Goal: Check status: Check status

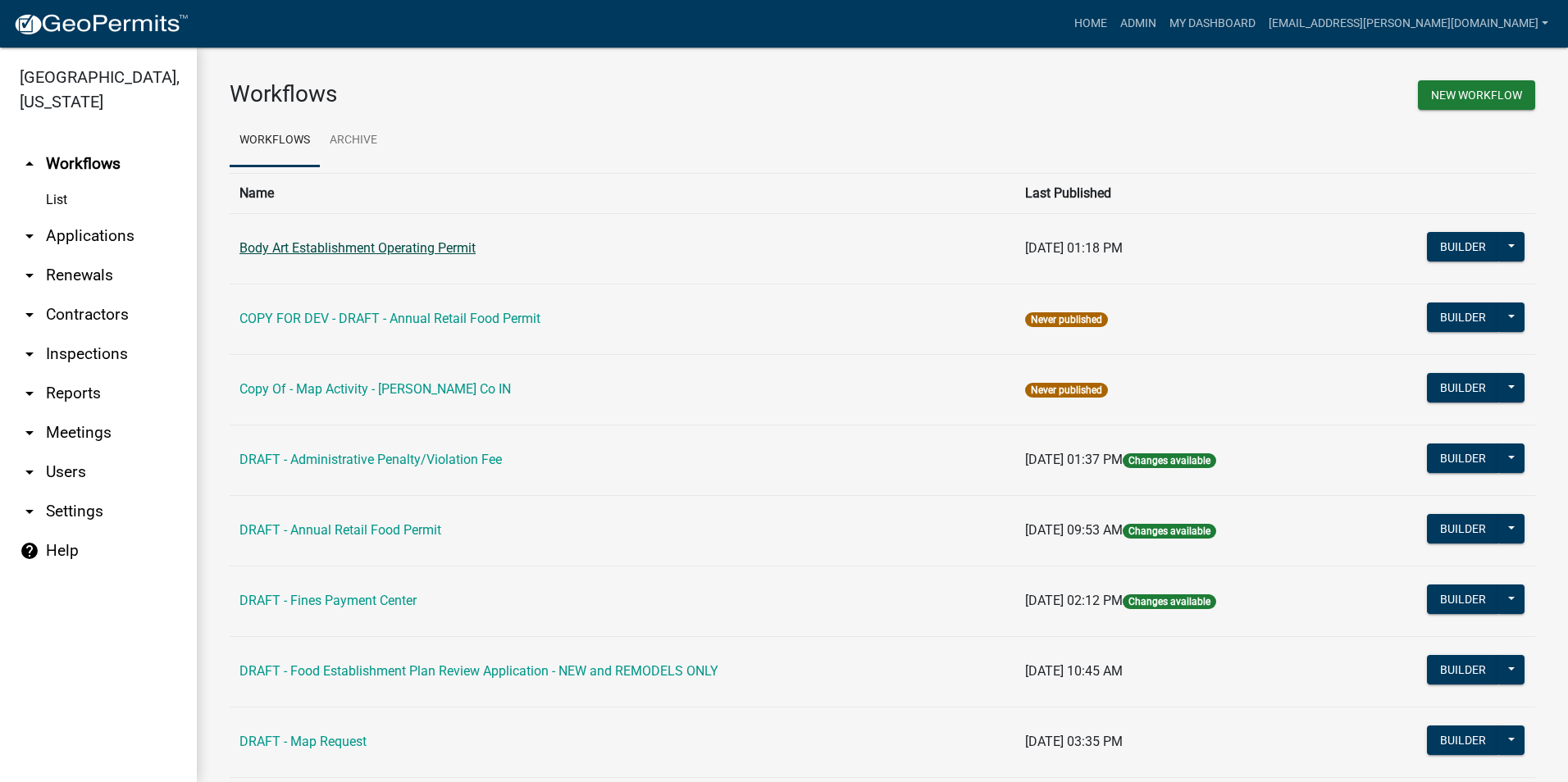
click at [358, 248] on link "Body Art Establishment Operating Permit" at bounding box center [357, 248] width 237 height 16
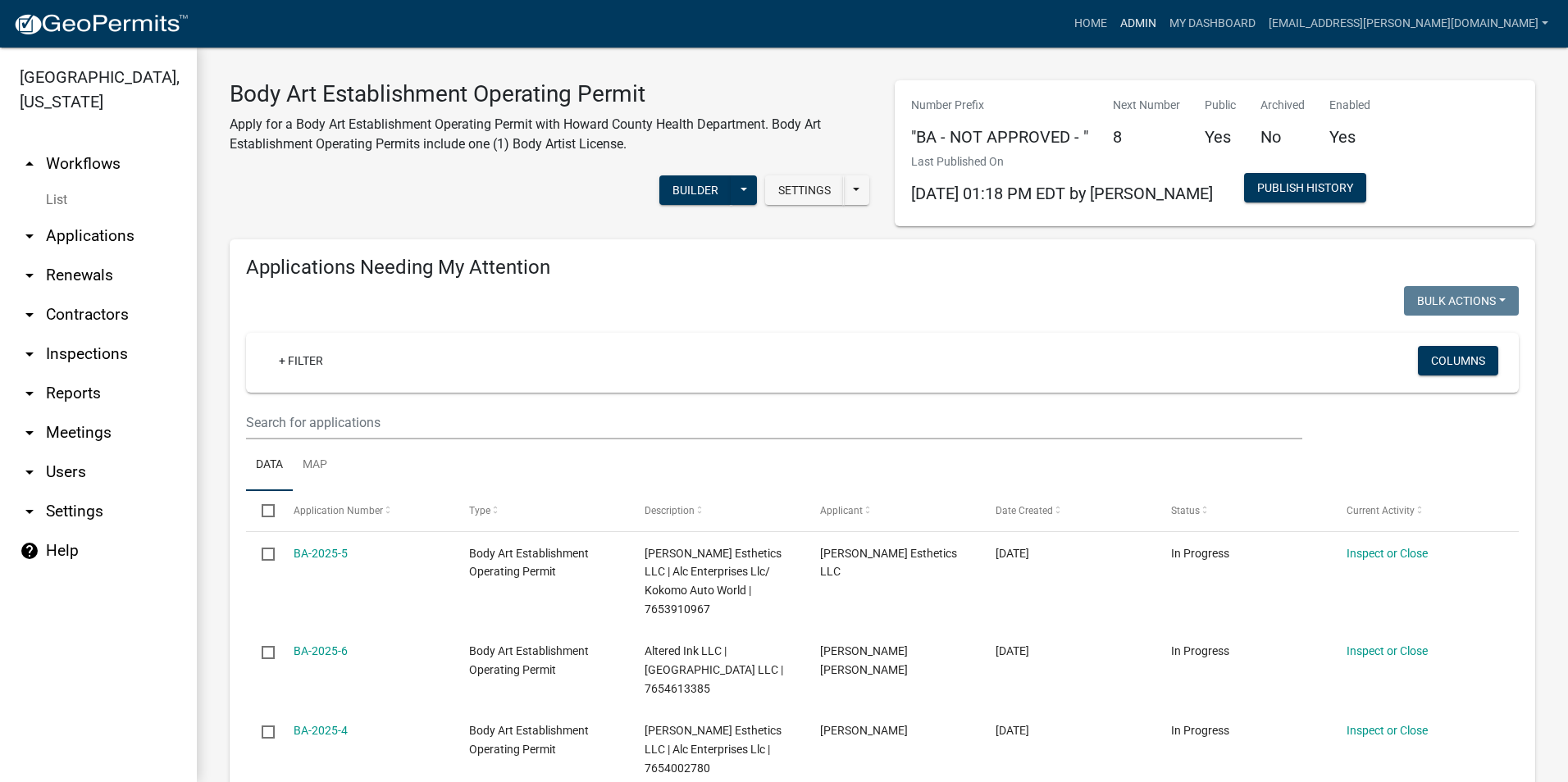
click at [1159, 26] on link "Admin" at bounding box center [1138, 23] width 49 height 31
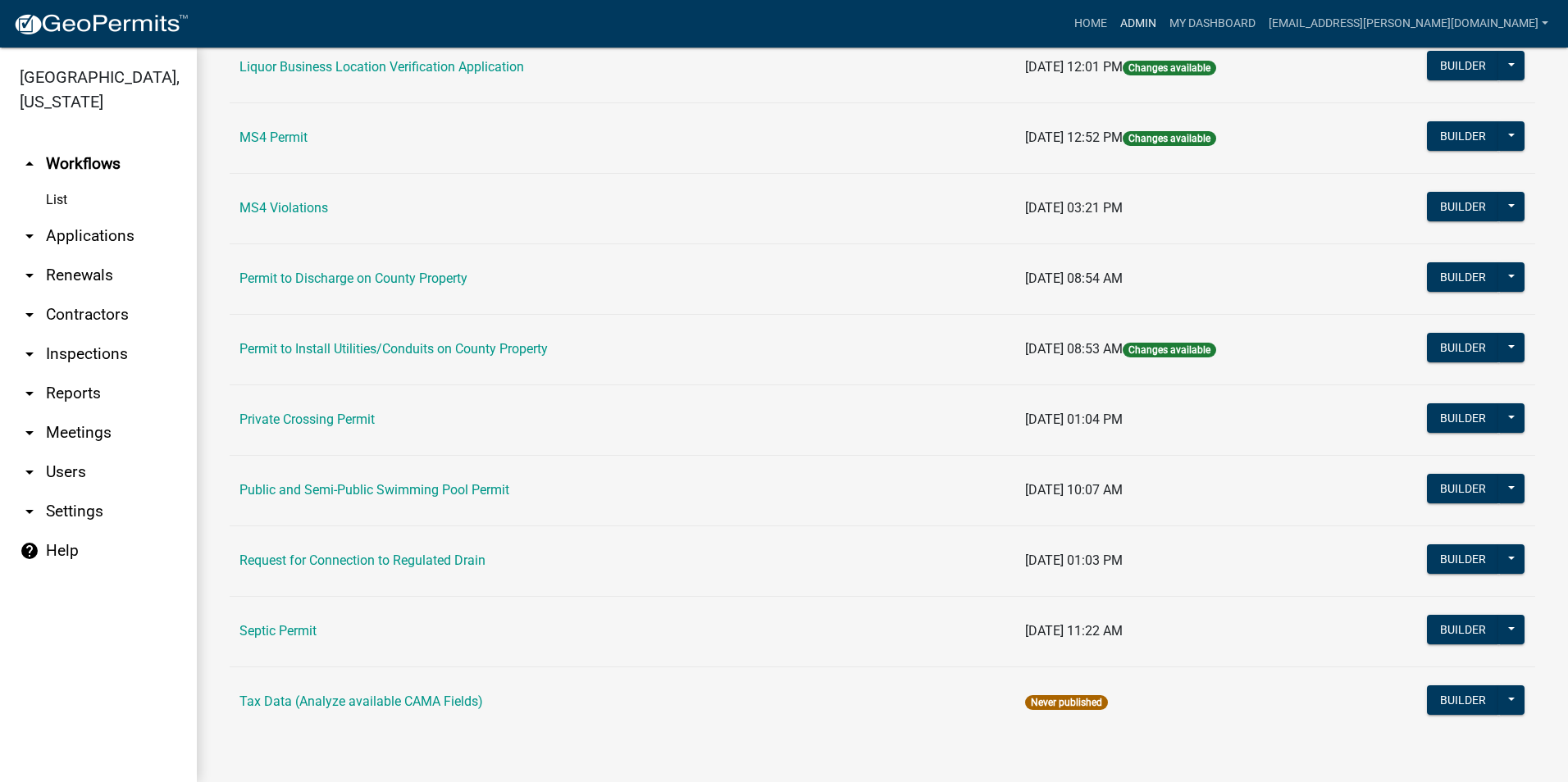
scroll to position [1310, 0]
click at [431, 494] on link "Public and Semi-Public Swimming Pool Permit" at bounding box center [374, 489] width 269 height 16
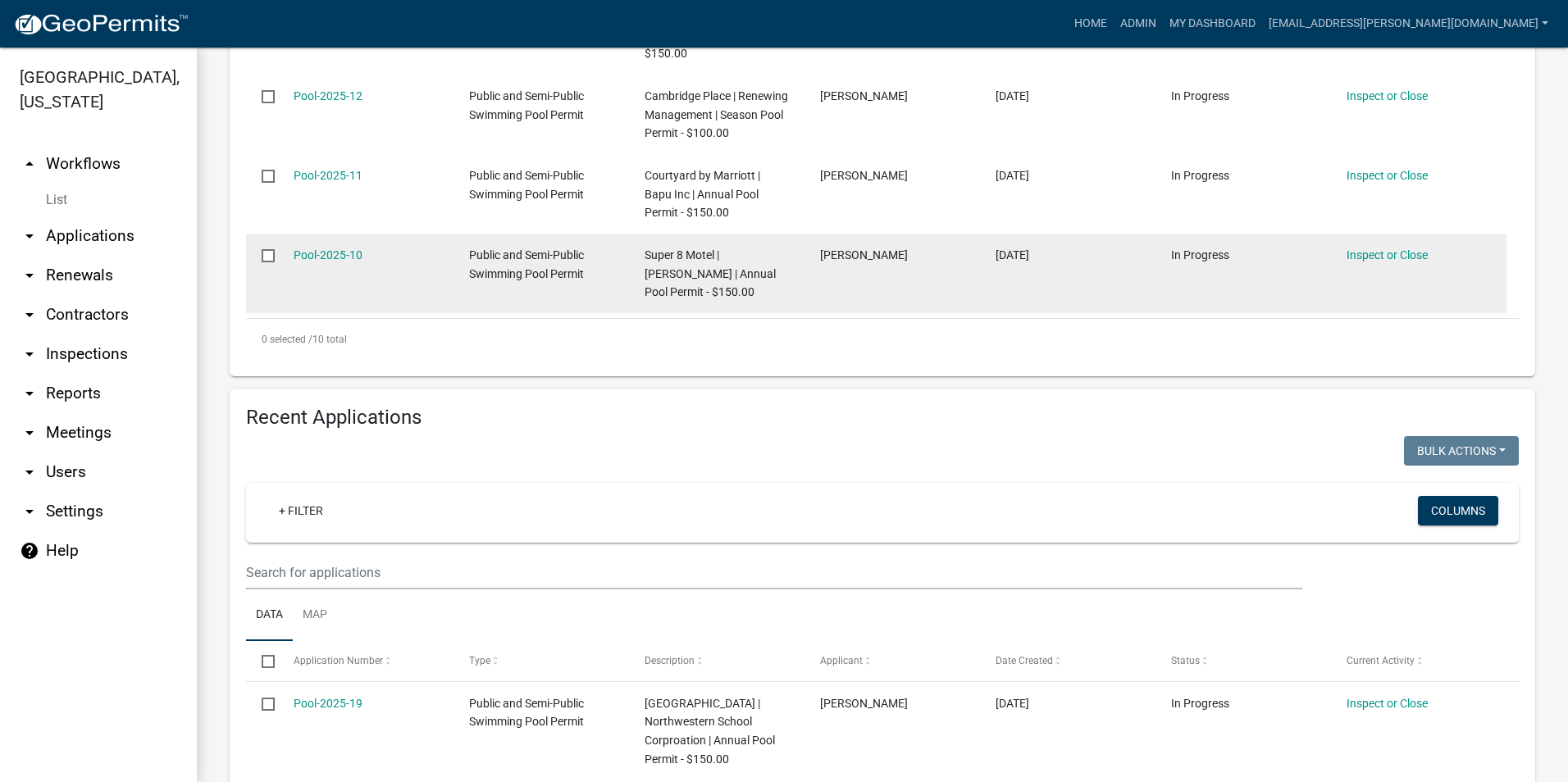
scroll to position [1639, 0]
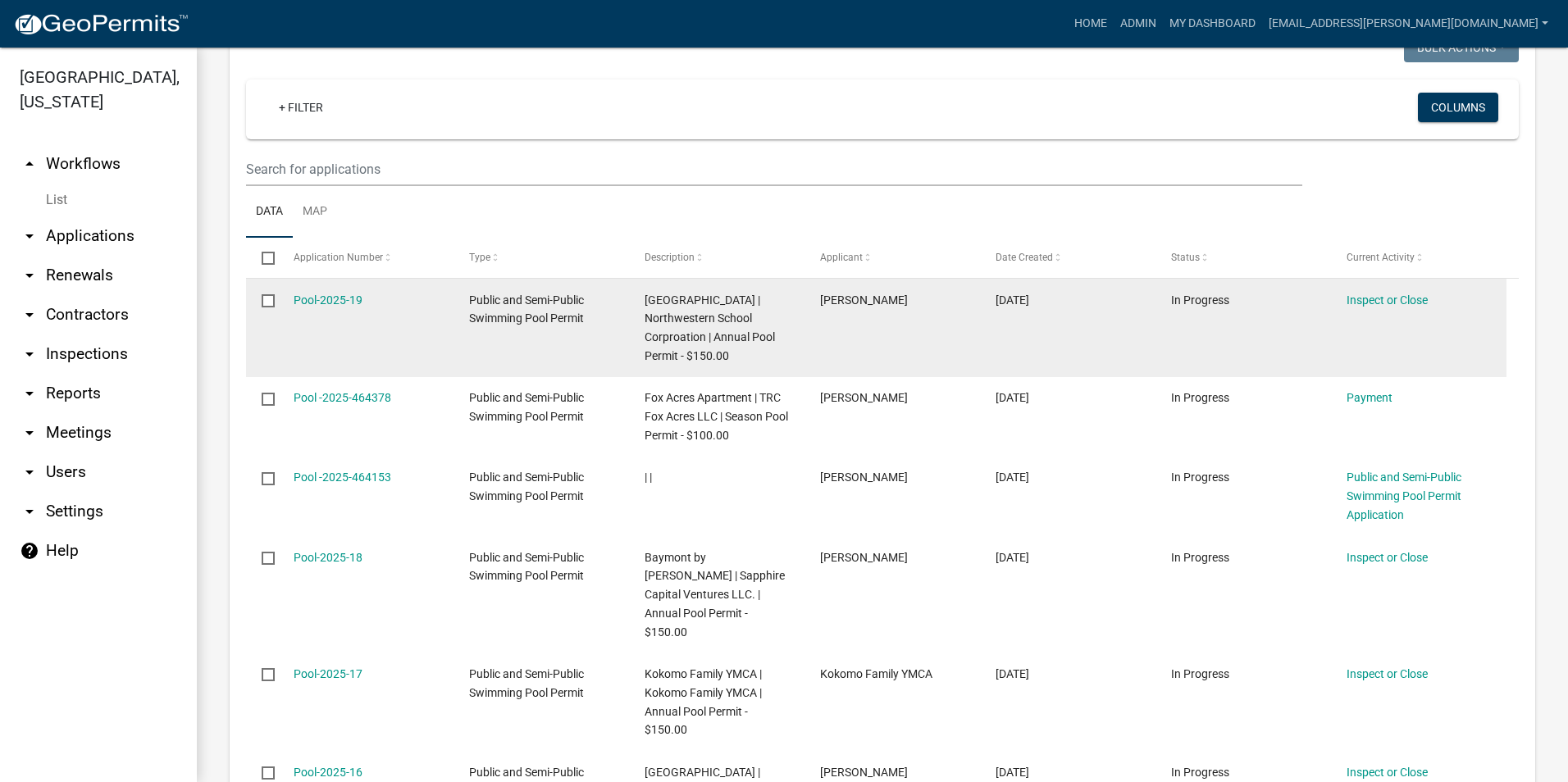
click at [657, 313] on span "[GEOGRAPHIC_DATA] | Northwestern School Corproation | Annual Pool Permit - $150…" at bounding box center [710, 328] width 131 height 69
click at [322, 293] on link "Pool-2025-19" at bounding box center [328, 299] width 69 height 13
